Goal: Task Accomplishment & Management: Complete application form

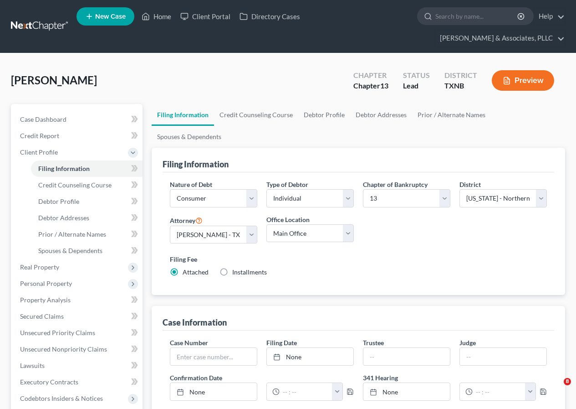
select select "1"
select select "0"
select select "3"
select select "78"
select select "0"
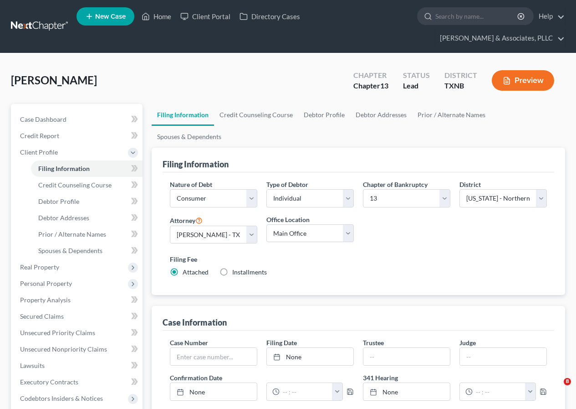
select select "45"
click at [161, 13] on link "Home" at bounding box center [156, 16] width 39 height 16
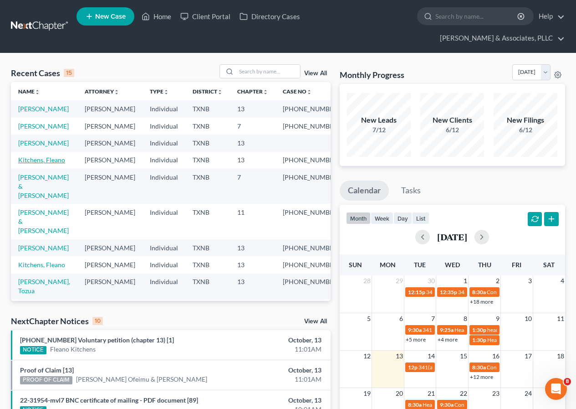
click at [38, 164] on link "Kitchens, Fleano" at bounding box center [41, 160] width 47 height 8
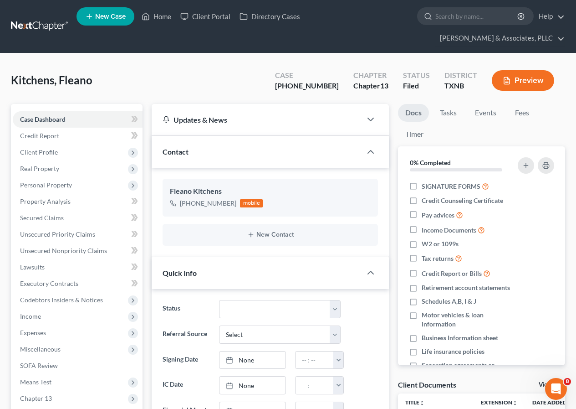
click at [541, 84] on button "Preview" at bounding box center [523, 80] width 62 height 21
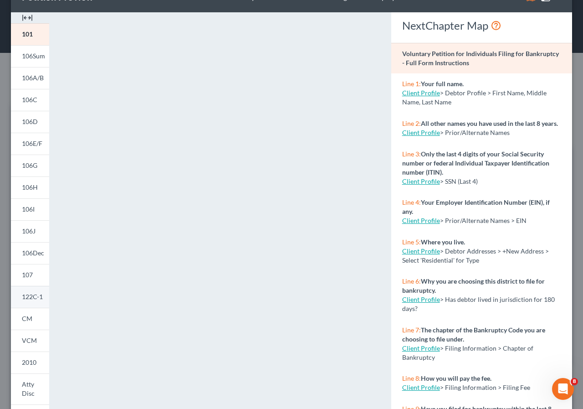
scroll to position [46, 0]
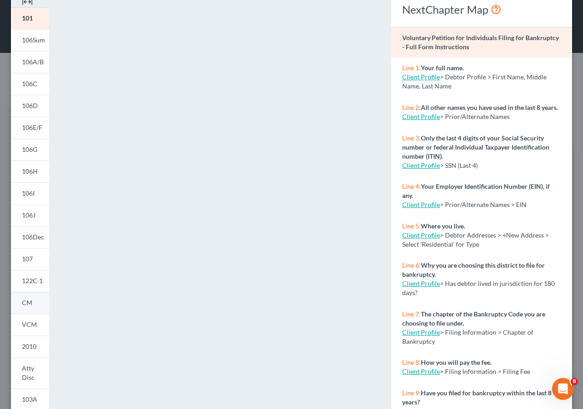
click at [26, 303] on span "CM" at bounding box center [27, 302] width 10 height 8
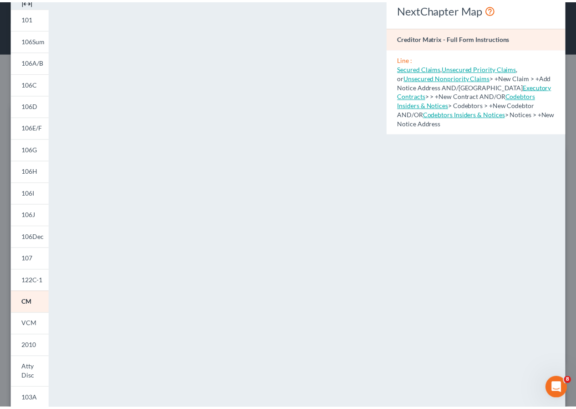
scroll to position [0, 0]
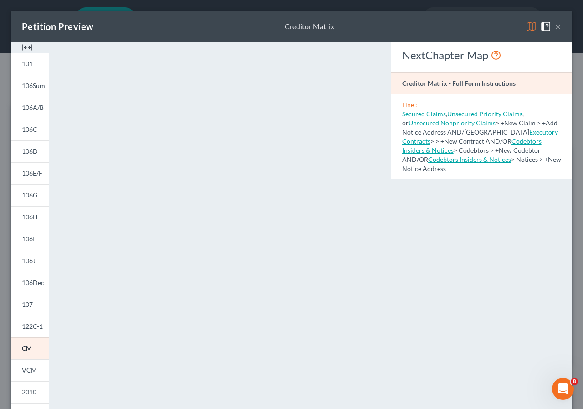
click at [555, 25] on button "×" at bounding box center [558, 26] width 6 height 11
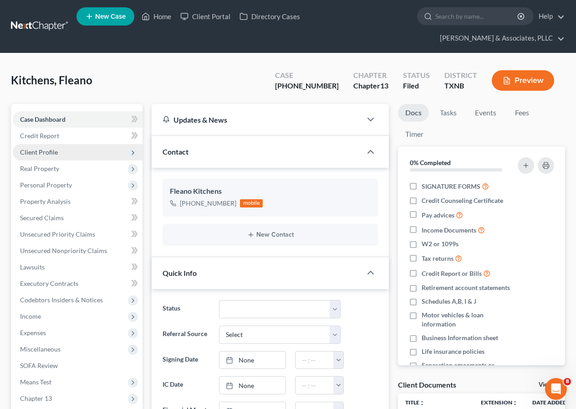
click at [52, 149] on span "Client Profile" at bounding box center [39, 152] width 38 height 8
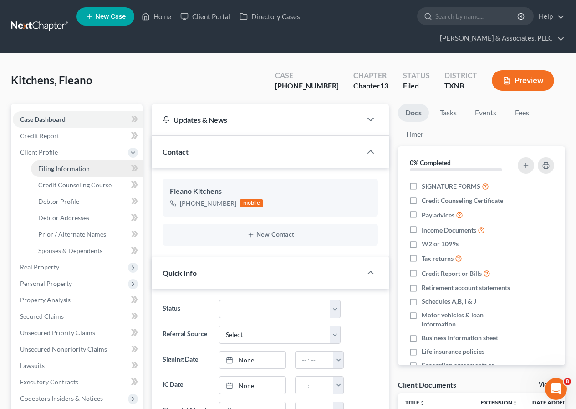
click at [73, 167] on span "Filing Information" at bounding box center [63, 168] width 51 height 8
select select "1"
select select "0"
select select "3"
select select "78"
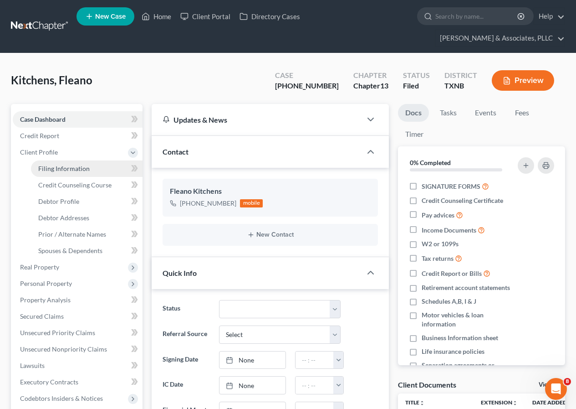
select select "0"
select select "45"
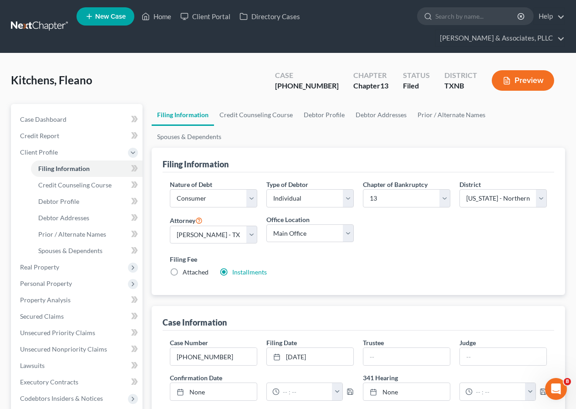
click at [183, 267] on label "Attached" at bounding box center [196, 271] width 26 height 9
click at [186, 267] on input "Attached" at bounding box center [189, 270] width 6 height 6
radio input "true"
click at [232, 267] on label "Installments Installments" at bounding box center [249, 271] width 35 height 9
click at [236, 267] on input "Installments Installments" at bounding box center [239, 270] width 6 height 6
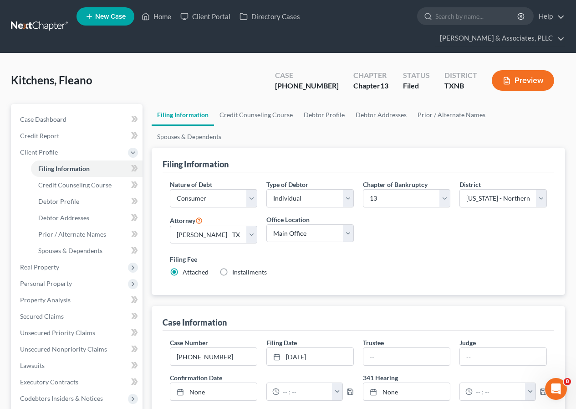
radio input "true"
radio input "false"
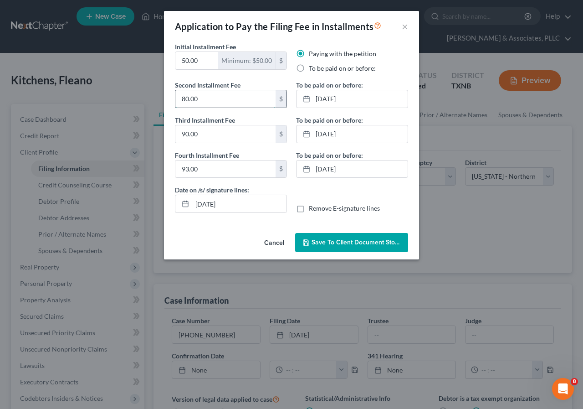
click at [183, 102] on input "80.00" at bounding box center [225, 98] width 100 height 17
type input "88"
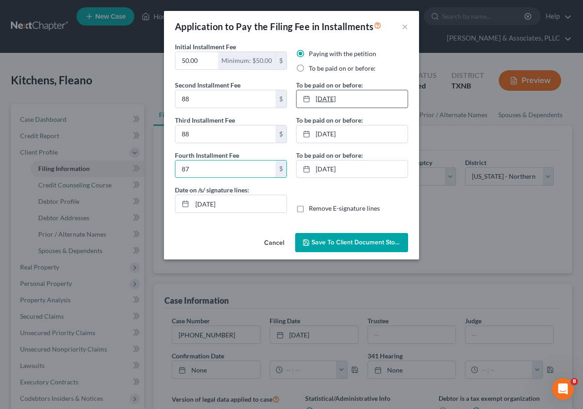
type input "87"
click at [329, 98] on link "4/8/2022" at bounding box center [352, 98] width 111 height 17
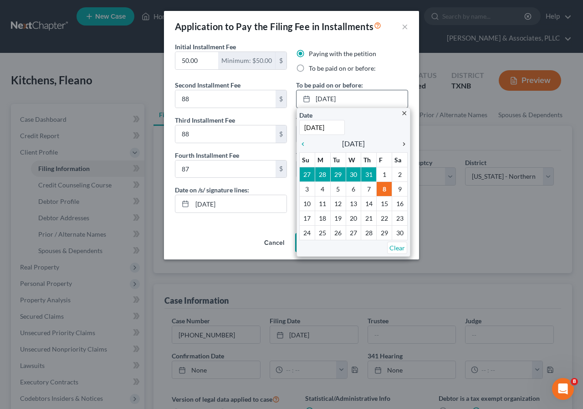
click at [403, 144] on icon "chevron_right" at bounding box center [402, 143] width 12 height 7
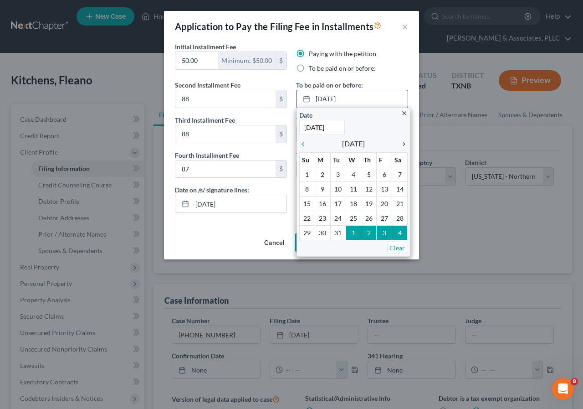
click at [403, 144] on icon "chevron_right" at bounding box center [402, 143] width 12 height 7
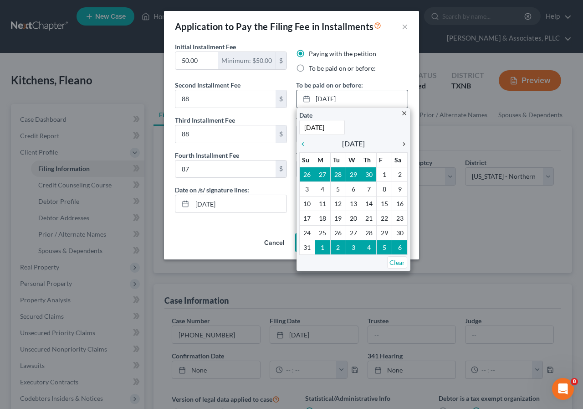
click at [403, 144] on icon "chevron_right" at bounding box center [402, 143] width 12 height 7
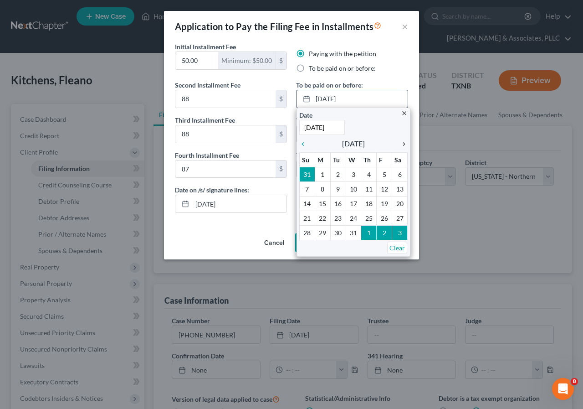
click at [403, 144] on icon "chevron_right" at bounding box center [402, 143] width 12 height 7
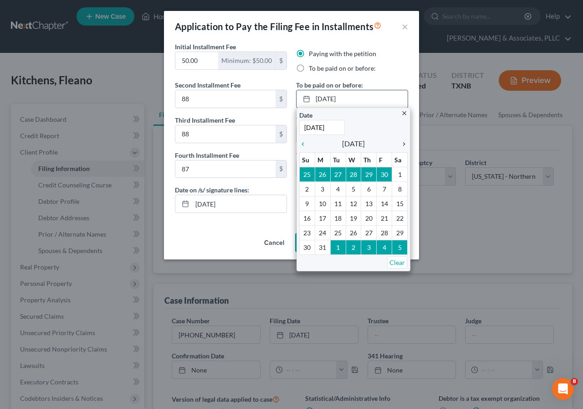
click at [403, 144] on icon "chevron_right" at bounding box center [402, 143] width 12 height 7
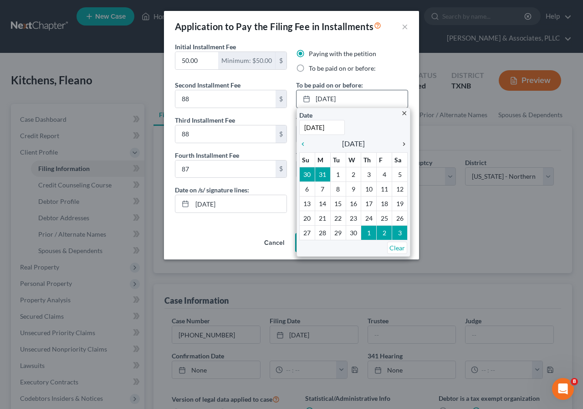
click at [403, 144] on icon "chevron_right" at bounding box center [402, 143] width 12 height 7
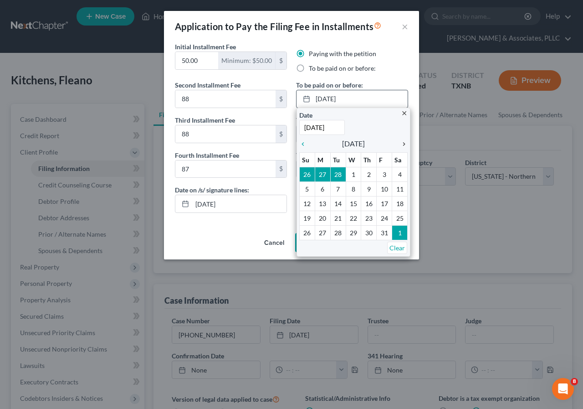
click at [403, 144] on icon "chevron_right" at bounding box center [402, 143] width 12 height 7
click at [402, 144] on icon "chevron_right" at bounding box center [402, 143] width 12 height 7
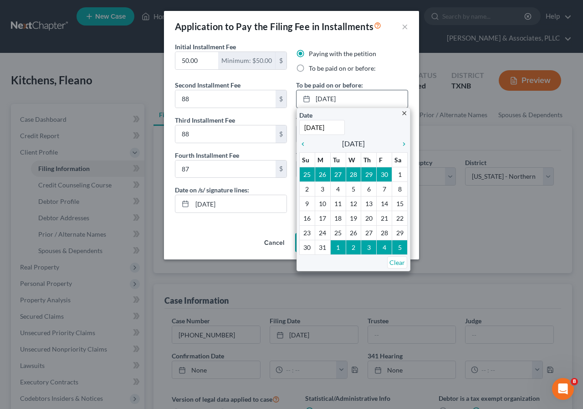
click at [335, 127] on input "4/8/2022" at bounding box center [322, 127] width 46 height 15
type input "4/8/2025"
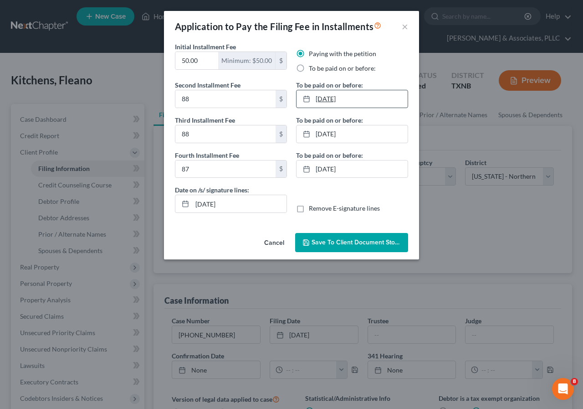
click at [329, 100] on link "4/8/2025" at bounding box center [352, 98] width 111 height 17
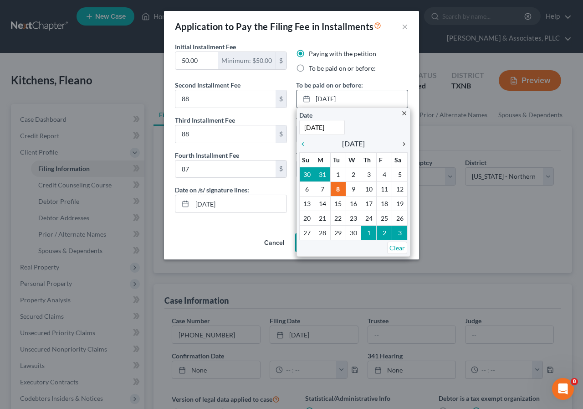
click at [404, 144] on icon "chevron_right" at bounding box center [402, 143] width 12 height 7
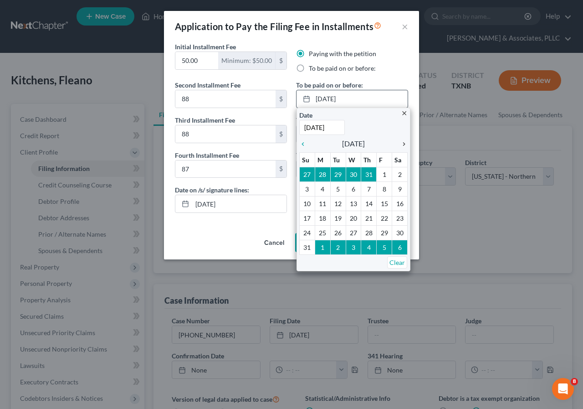
click at [404, 144] on icon "chevron_right" at bounding box center [402, 143] width 12 height 7
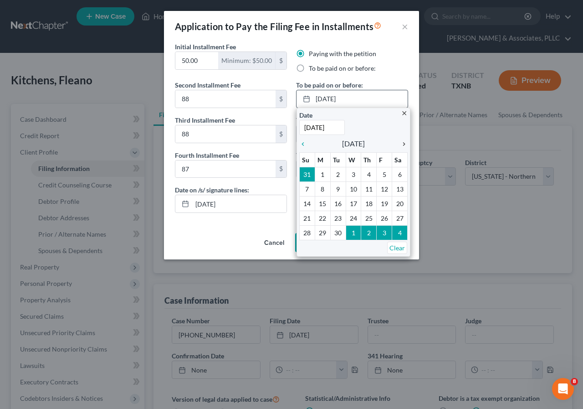
click at [404, 144] on icon "chevron_right" at bounding box center [402, 143] width 12 height 7
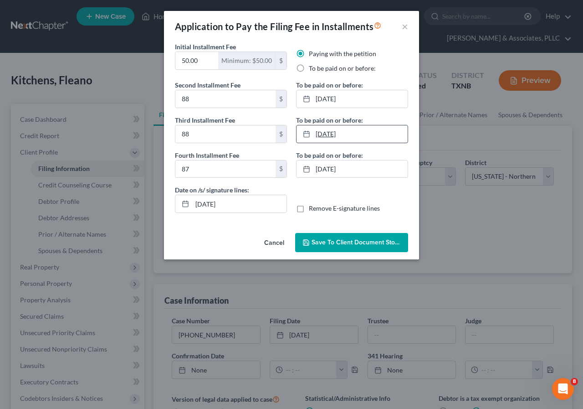
click at [334, 135] on link "5/12/2022" at bounding box center [352, 133] width 111 height 17
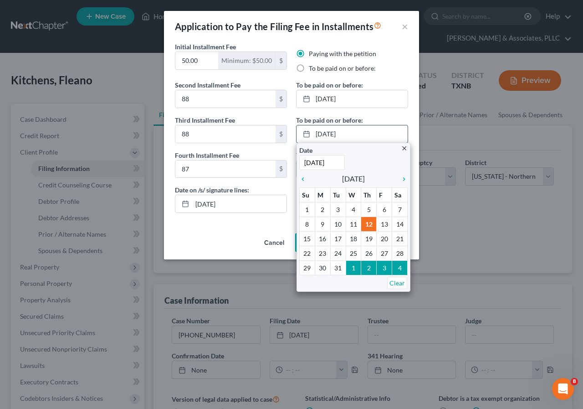
click at [330, 161] on input "5/12/2022" at bounding box center [322, 162] width 46 height 15
type input "5/12/2025"
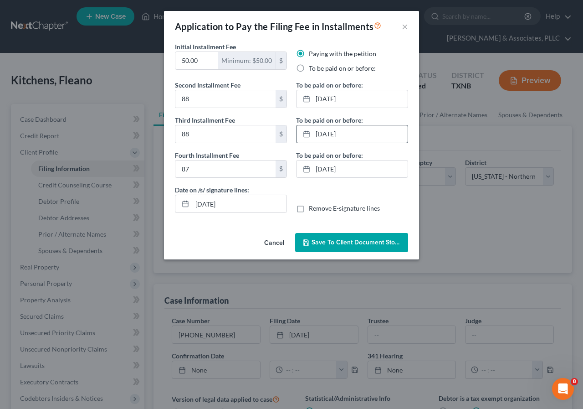
click at [332, 132] on link "5/12/2025" at bounding box center [352, 133] width 111 height 17
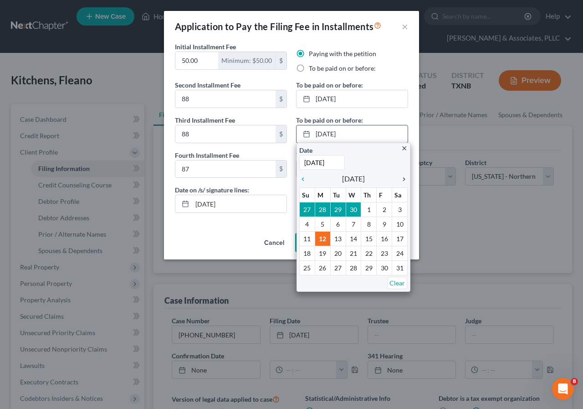
click at [401, 180] on icon "chevron_right" at bounding box center [402, 178] width 12 height 7
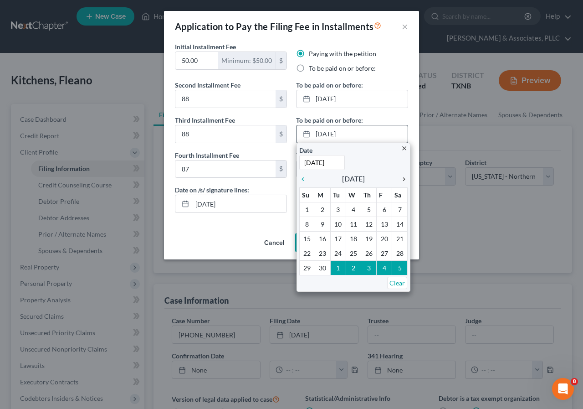
click at [401, 179] on icon "chevron_right" at bounding box center [402, 178] width 12 height 7
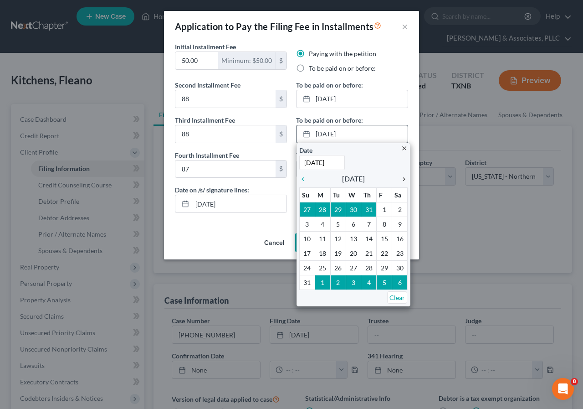
click at [401, 179] on icon "chevron_right" at bounding box center [402, 178] width 12 height 7
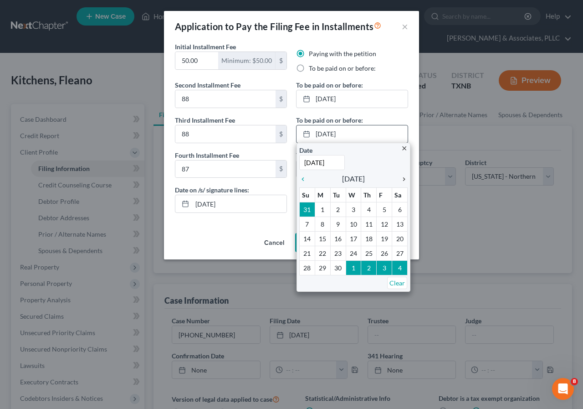
click at [401, 179] on icon "chevron_right" at bounding box center [402, 178] width 12 height 7
click at [400, 178] on icon "chevron_right" at bounding box center [402, 178] width 12 height 7
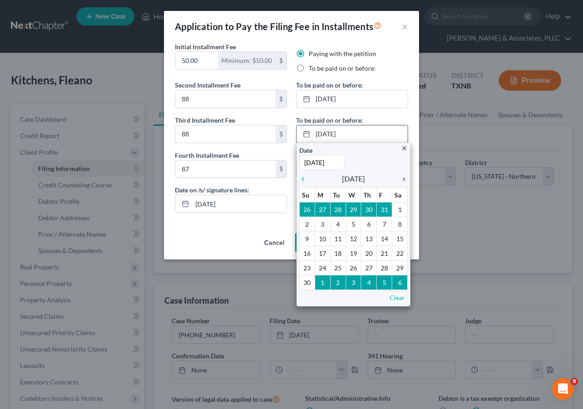
click at [401, 179] on icon "chevron_right" at bounding box center [402, 178] width 12 height 7
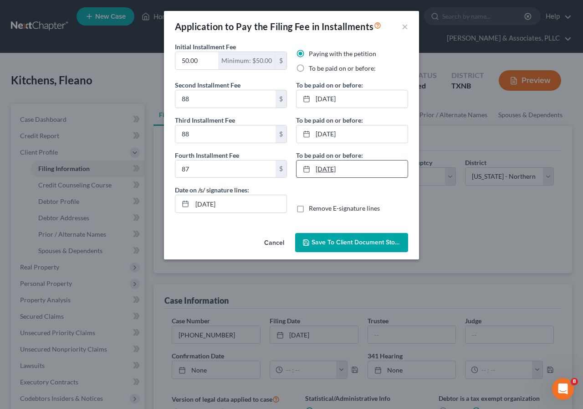
click at [329, 168] on link "6/10/2022" at bounding box center [352, 168] width 111 height 17
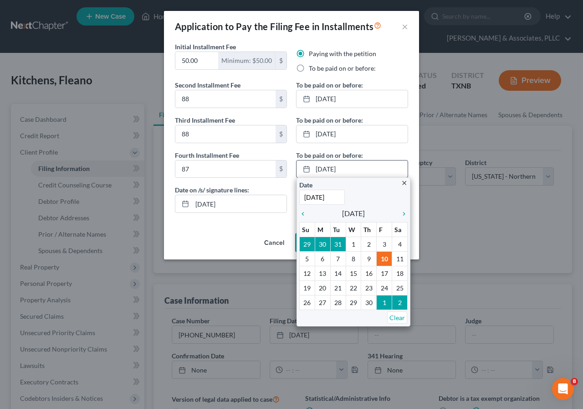
click at [329, 194] on input "6/10/2022" at bounding box center [322, 197] width 46 height 15
type input "6/10/2026"
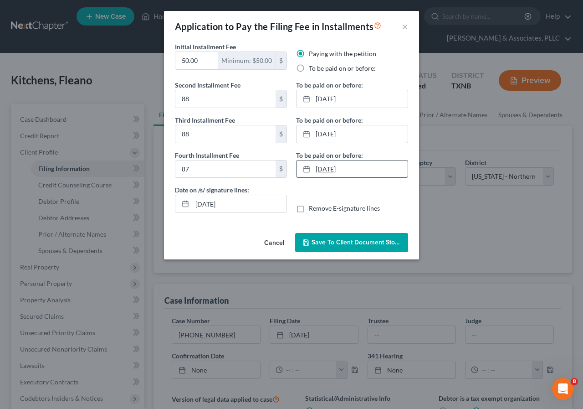
click at [328, 168] on link "6/10/2026" at bounding box center [352, 168] width 111 height 17
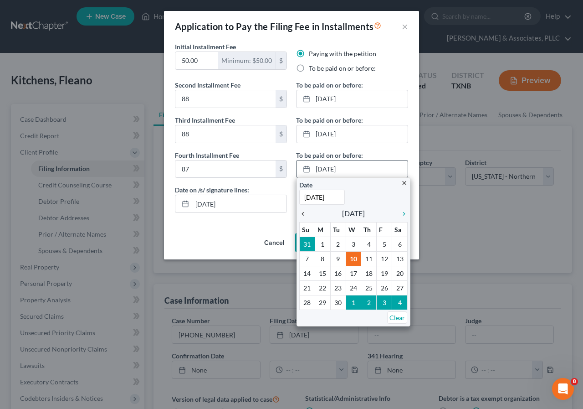
click at [304, 214] on icon "chevron_left" at bounding box center [305, 213] width 12 height 7
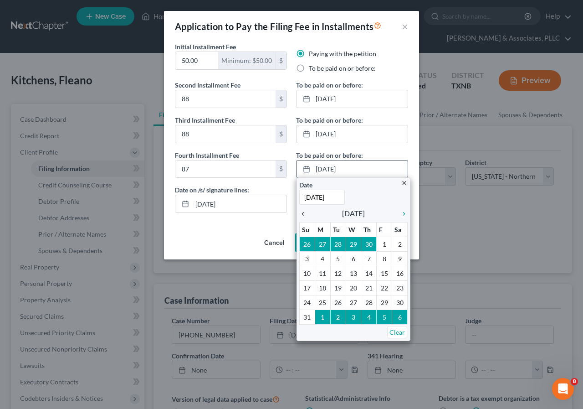
click at [304, 212] on icon "chevron_left" at bounding box center [305, 213] width 12 height 7
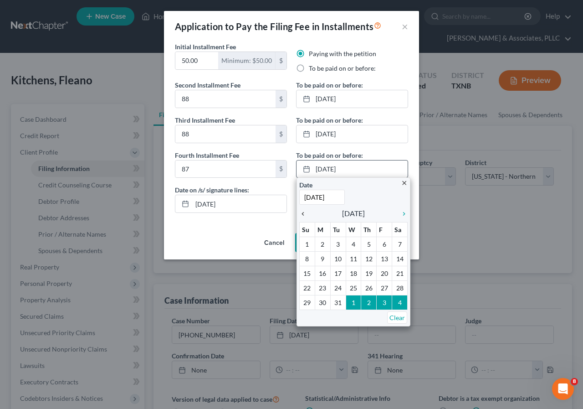
click at [304, 212] on icon "chevron_left" at bounding box center [305, 213] width 12 height 7
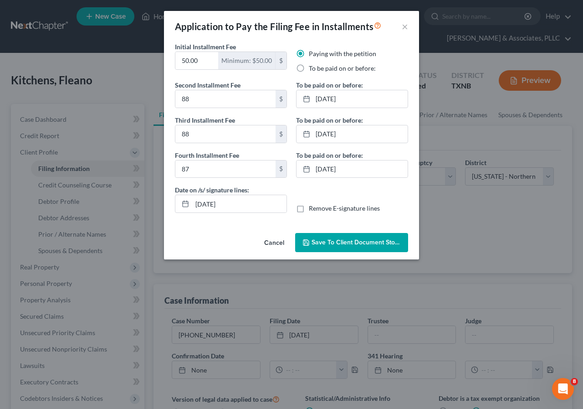
click at [340, 244] on span "Save to Client Document Storage" at bounding box center [360, 242] width 97 height 8
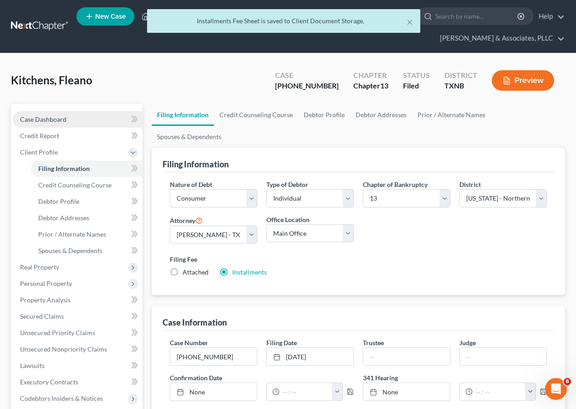
click at [54, 121] on span "Case Dashboard" at bounding box center [43, 119] width 46 height 8
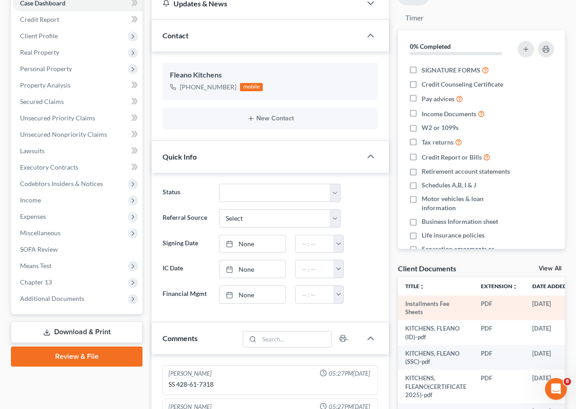
scroll to position [182, 0]
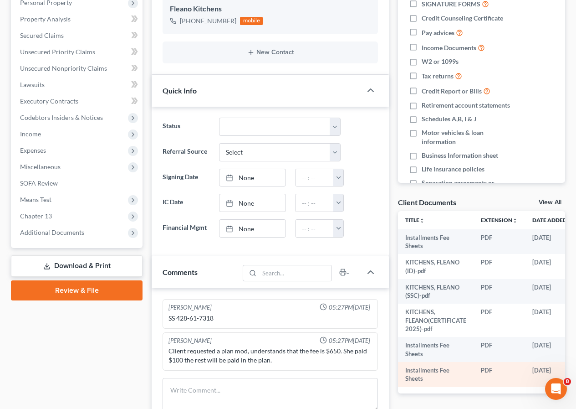
click at [532, 382] on td "10/09/2025" at bounding box center [553, 374] width 56 height 25
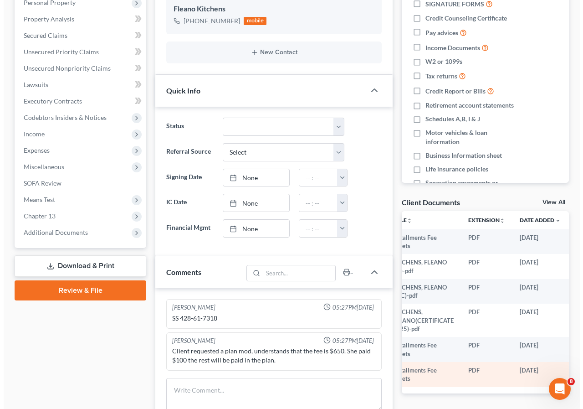
scroll to position [0, 44]
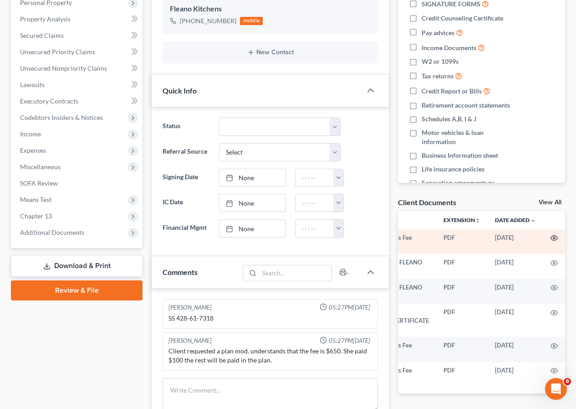
click at [551, 235] on icon "button" at bounding box center [554, 237] width 7 height 7
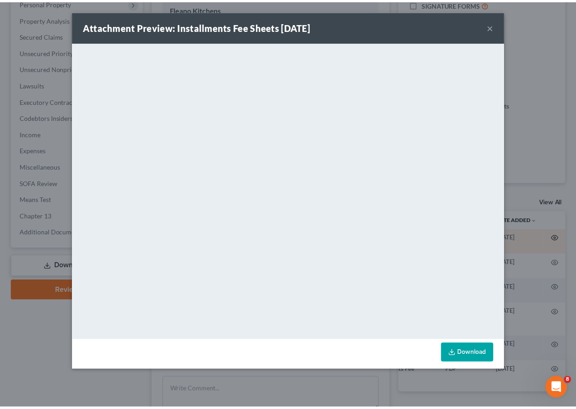
scroll to position [0, 42]
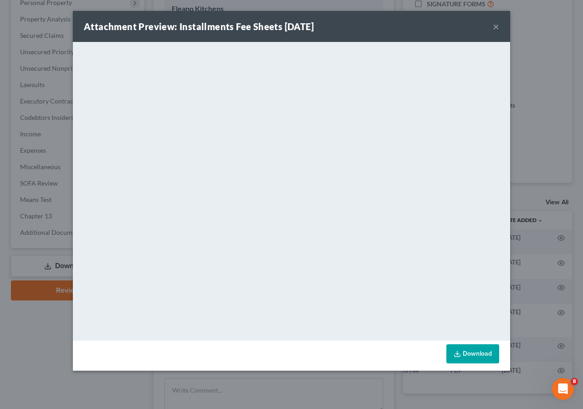
click at [496, 26] on button "×" at bounding box center [496, 26] width 6 height 11
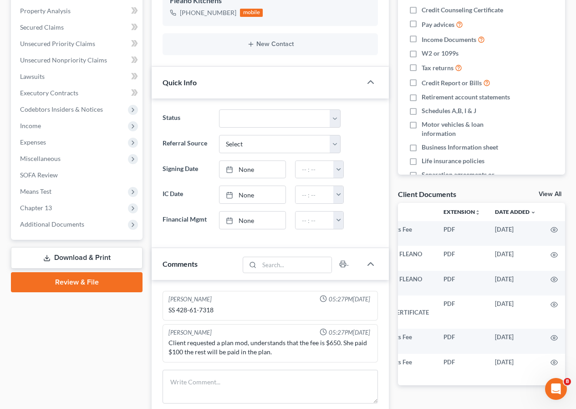
scroll to position [319, 0]
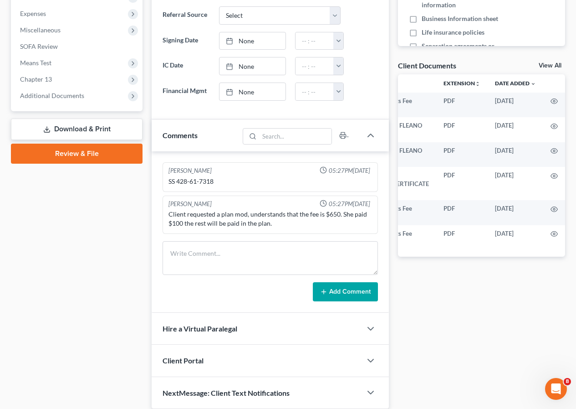
click at [70, 158] on link "Review & File" at bounding box center [77, 154] width 132 height 20
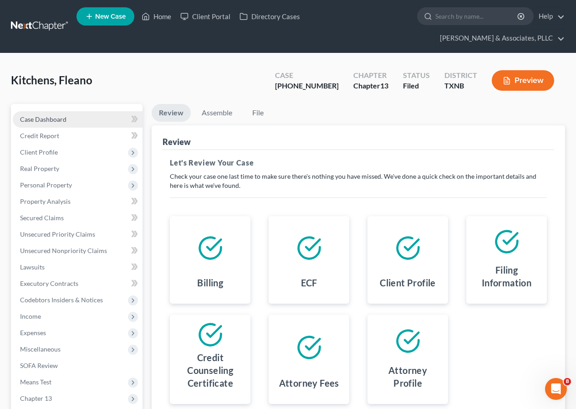
click at [57, 118] on span "Case Dashboard" at bounding box center [43, 119] width 46 height 8
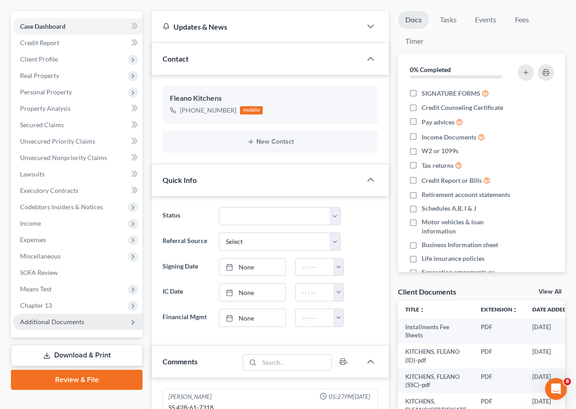
scroll to position [112, 0]
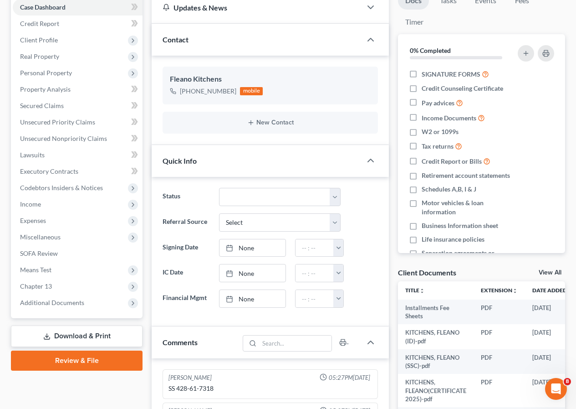
click at [87, 333] on link "Download & Print" at bounding box center [77, 335] width 132 height 21
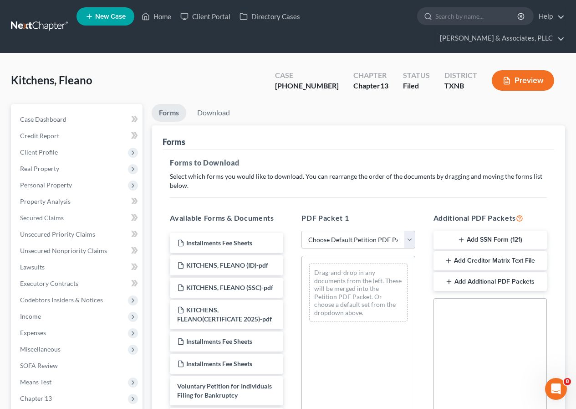
click at [493, 241] on button "Add SSN Form (121)" at bounding box center [490, 240] width 113 height 19
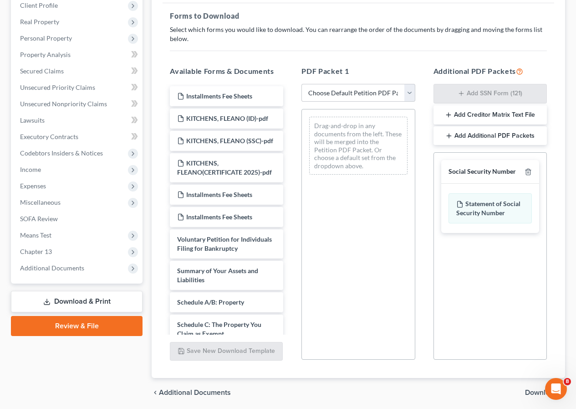
scroll to position [180, 0]
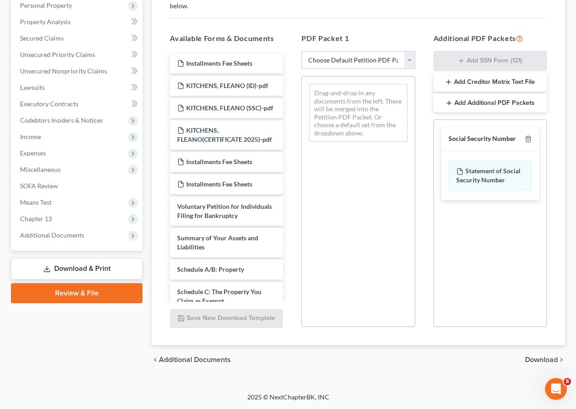
click at [534, 357] on span "Download" at bounding box center [541, 359] width 33 height 7
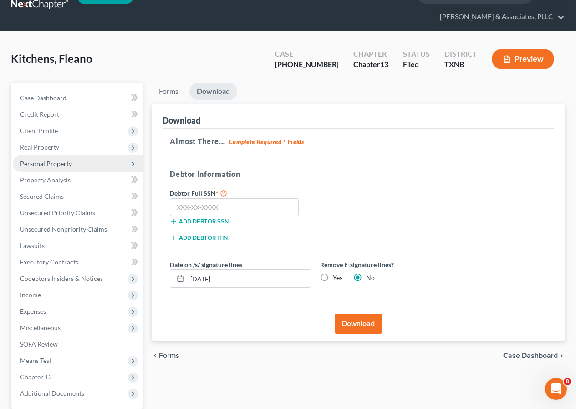
scroll to position [0, 0]
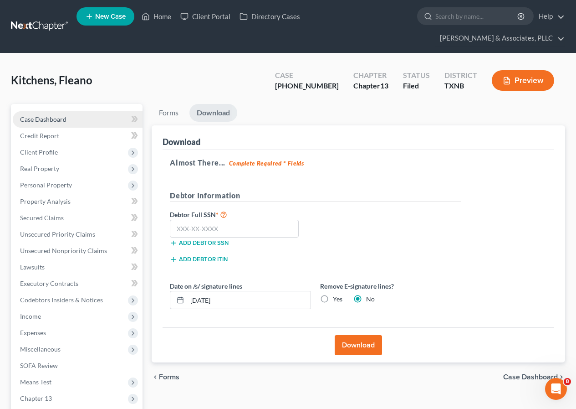
click at [49, 120] on span "Case Dashboard" at bounding box center [43, 119] width 46 height 8
select select "2"
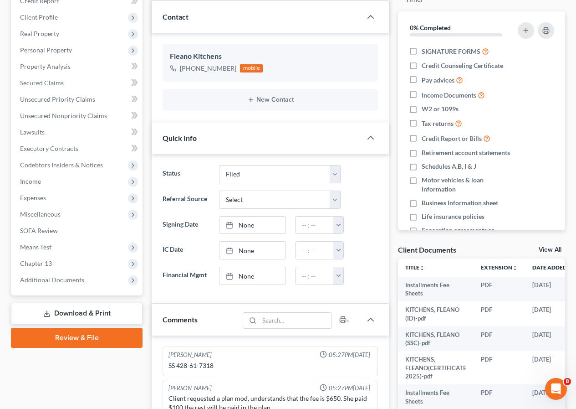
scroll to position [137, 0]
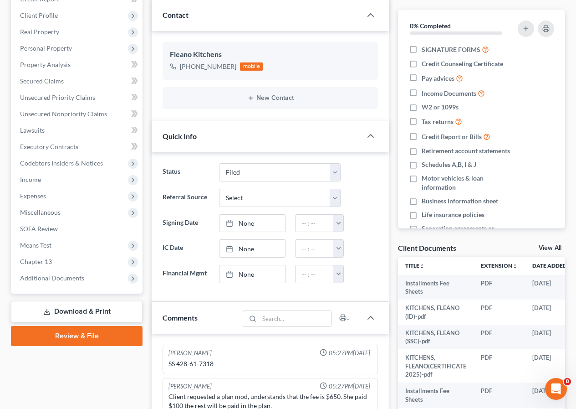
click at [66, 314] on link "Download & Print" at bounding box center [77, 311] width 132 height 21
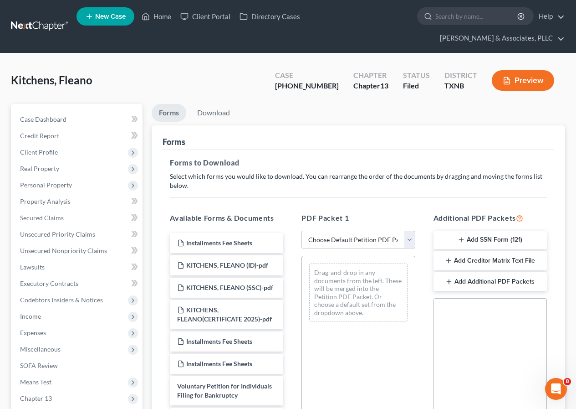
click at [464, 245] on button "Add SSN Form (121)" at bounding box center [490, 240] width 113 height 19
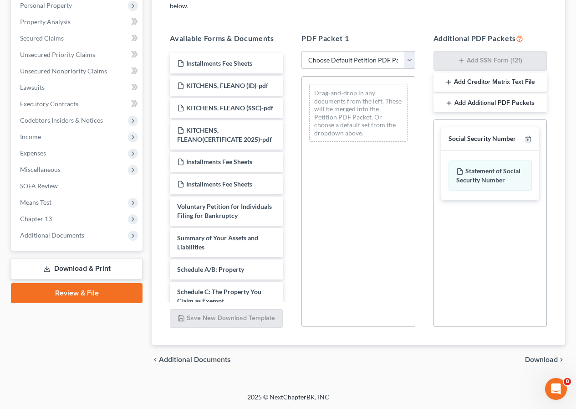
click at [535, 359] on span "Download" at bounding box center [541, 359] width 33 height 7
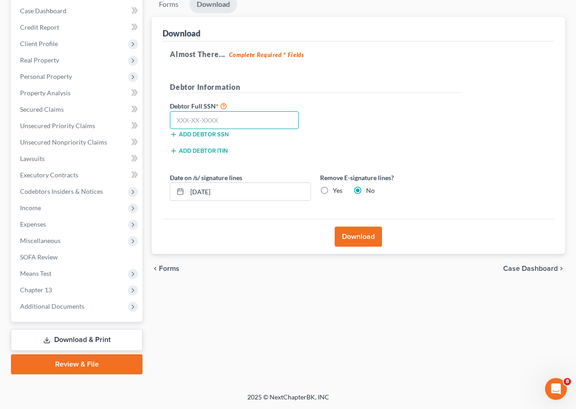
click at [182, 117] on input "text" at bounding box center [234, 120] width 129 height 18
type input "428-61-7318"
click at [361, 241] on button "Download" at bounding box center [358, 236] width 47 height 20
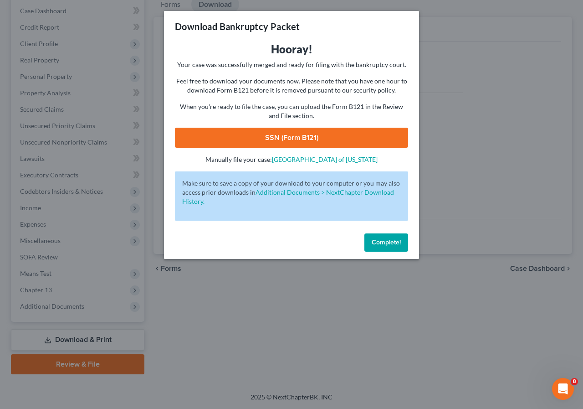
click at [283, 140] on link "SSN (Form B121)" at bounding box center [291, 138] width 233 height 20
click at [381, 245] on span "Complete!" at bounding box center [386, 242] width 29 height 8
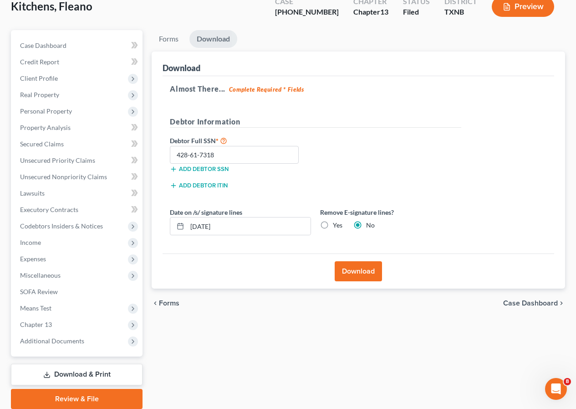
scroll to position [0, 0]
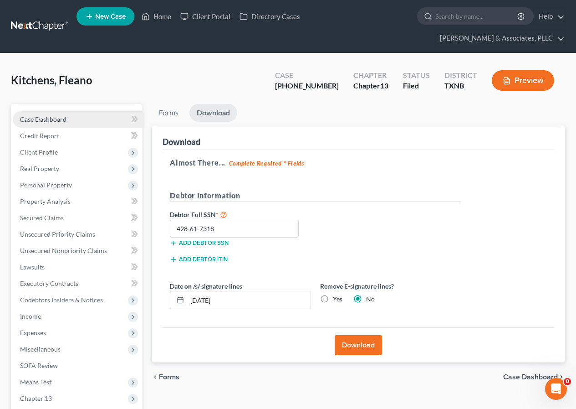
click at [52, 120] on span "Case Dashboard" at bounding box center [43, 119] width 46 height 8
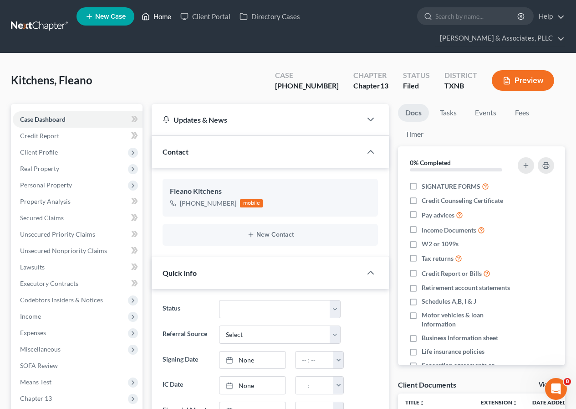
click at [160, 13] on link "Home" at bounding box center [156, 16] width 39 height 16
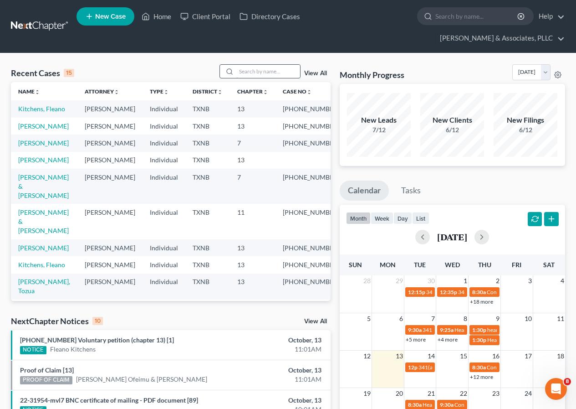
click at [242, 68] on input "search" at bounding box center [268, 71] width 64 height 13
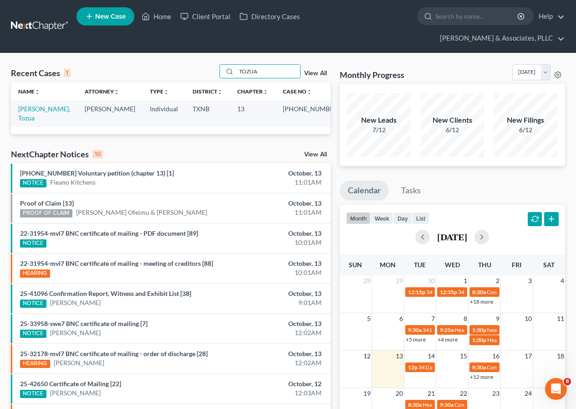
type input "TOZUA"
click at [39, 108] on link "Jackson, Tozua" at bounding box center [44, 113] width 52 height 17
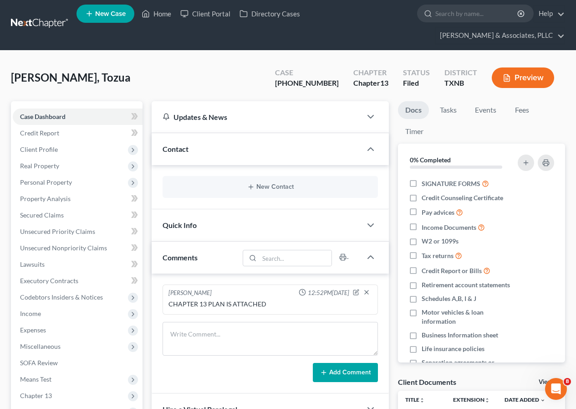
scroll to position [132, 0]
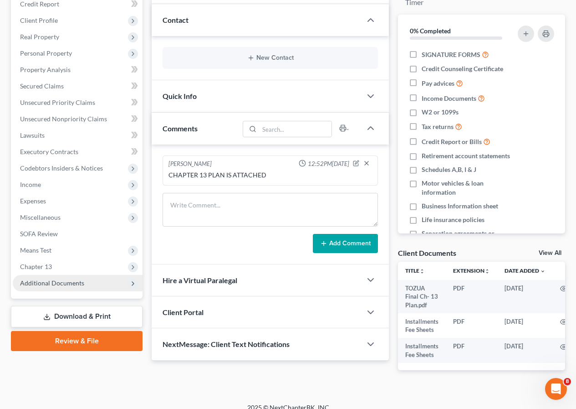
click at [56, 282] on span "Additional Documents" at bounding box center [52, 283] width 64 height 8
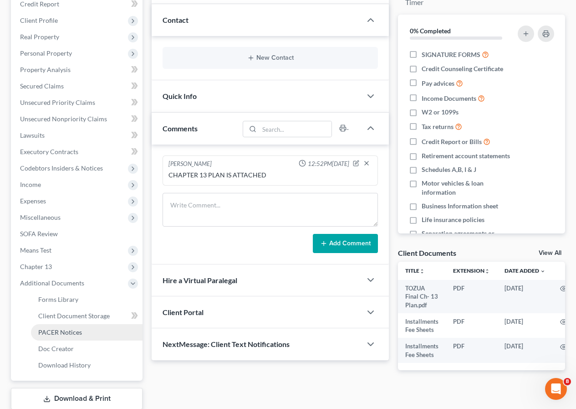
click at [79, 329] on span "PACER Notices" at bounding box center [60, 332] width 44 height 8
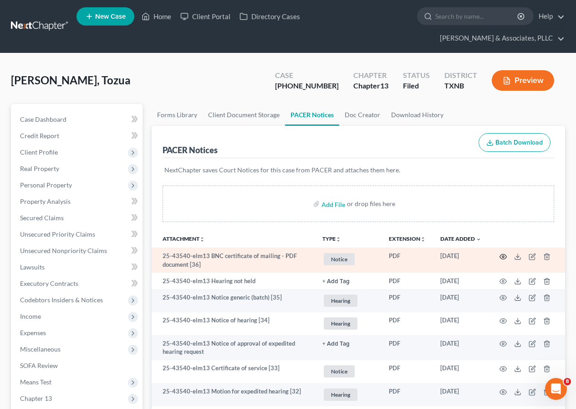
click at [502, 256] on icon "button" at bounding box center [503, 256] width 7 height 7
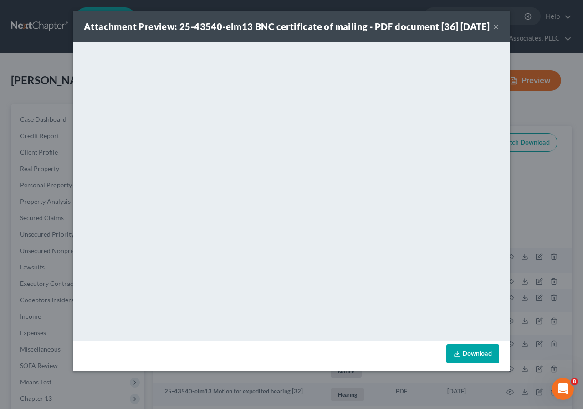
click at [496, 32] on button "×" at bounding box center [496, 26] width 6 height 11
